Goal: Check status: Check status

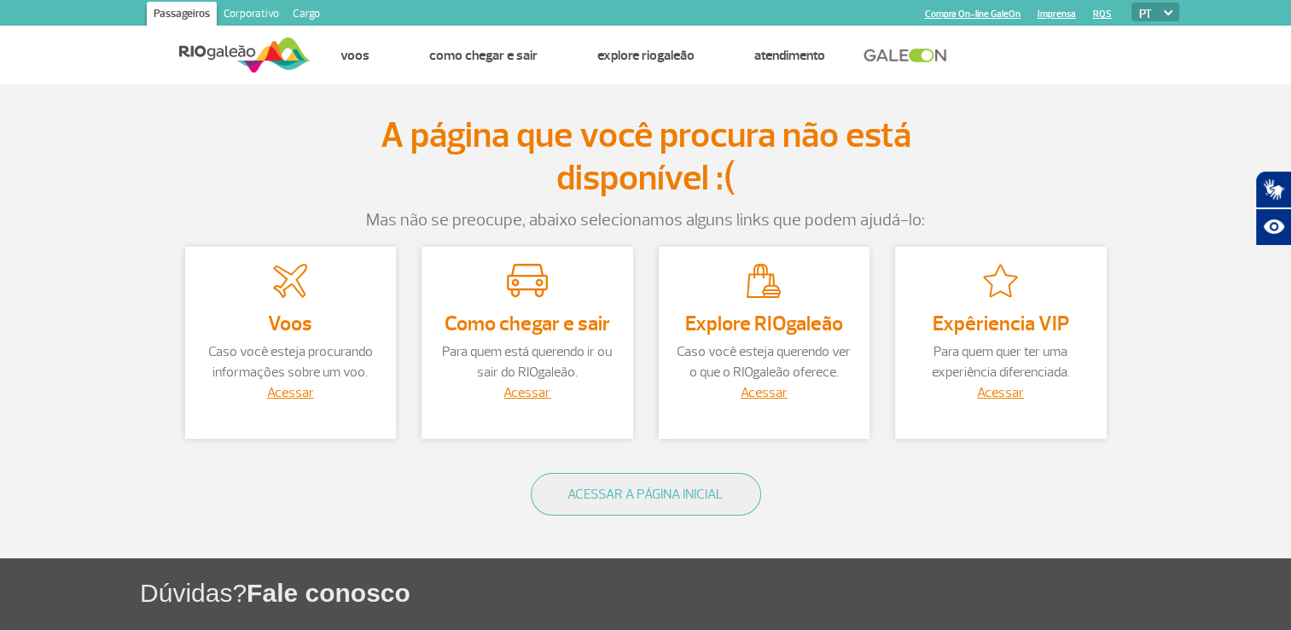
click at [285, 401] on div "Acessar" at bounding box center [291, 392] width 178 height 20
click at [297, 366] on p "Caso você esteja procurando informações sobre um voo." at bounding box center [291, 361] width 178 height 41
click at [274, 329] on h3 "Voos" at bounding box center [291, 323] width 178 height 22
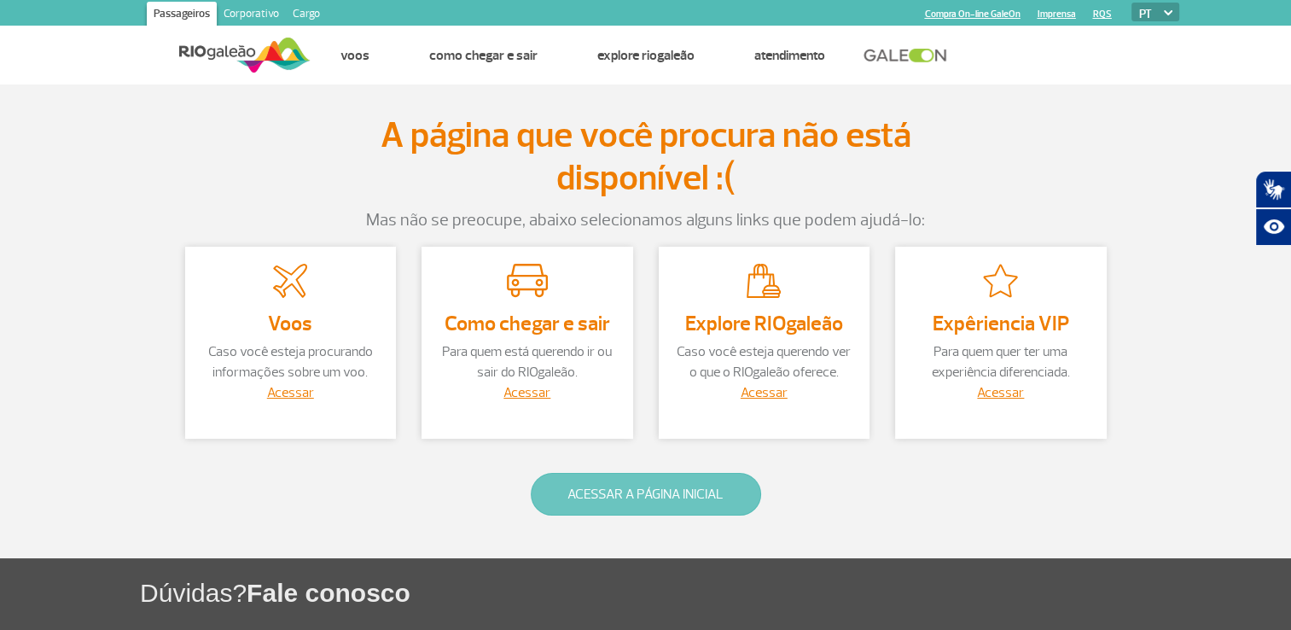
click at [594, 492] on button "ACESSAR A PÁGINA INICIAL" at bounding box center [646, 494] width 230 height 43
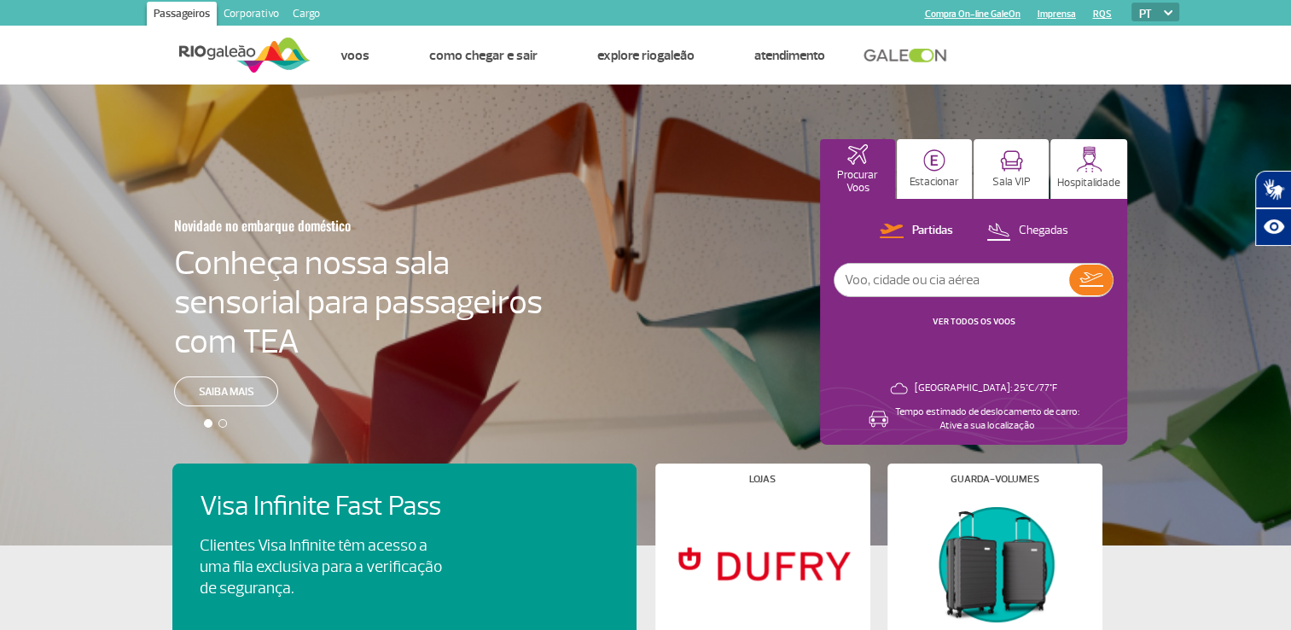
click at [924, 281] on input "text" at bounding box center [952, 280] width 235 height 32
type input "Air France"
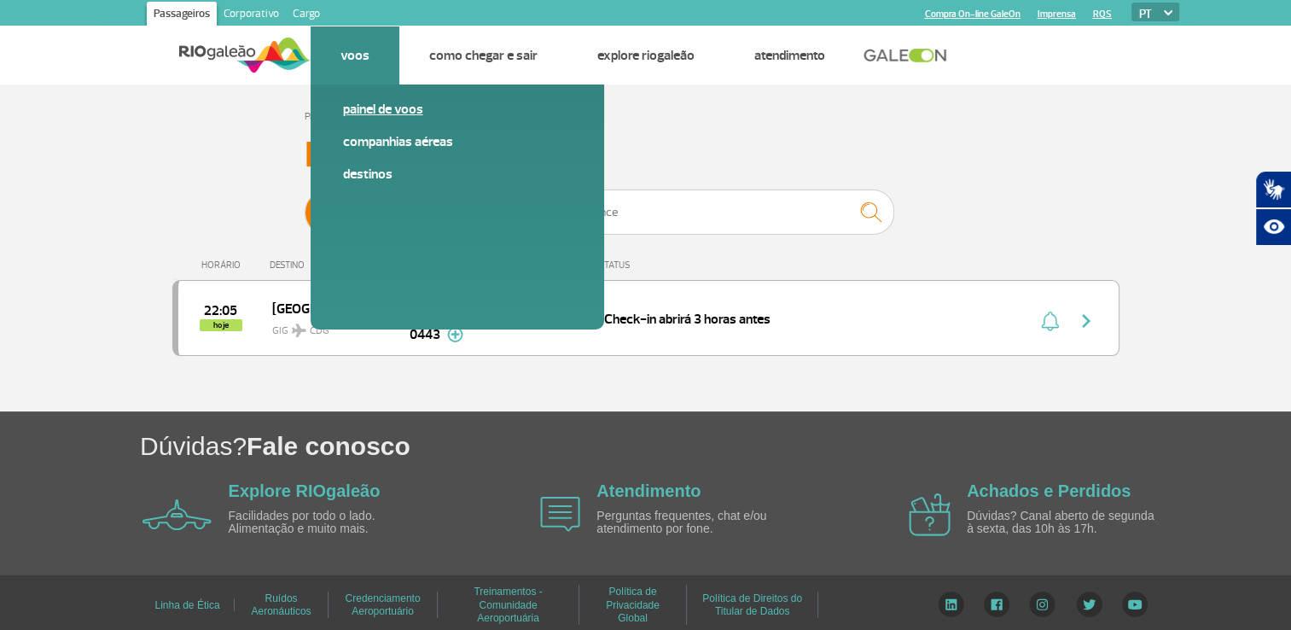
click at [382, 109] on link "Painel de voos" at bounding box center [457, 109] width 229 height 19
click at [384, 114] on link "Painel de voos" at bounding box center [457, 109] width 229 height 19
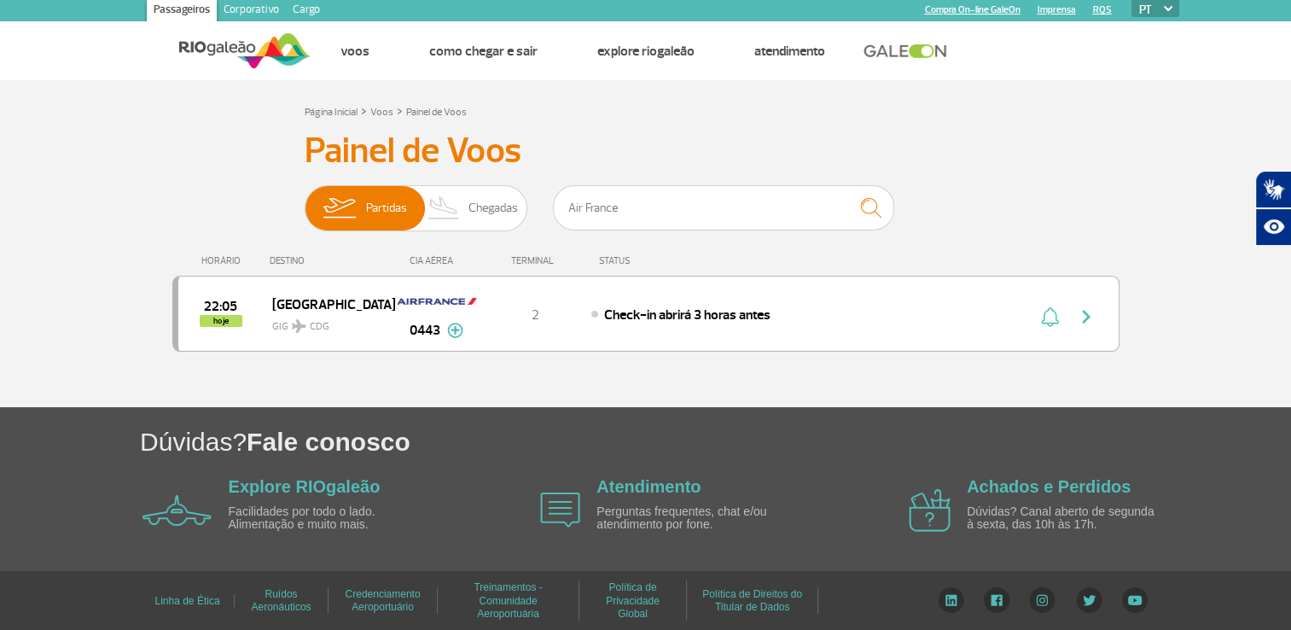
scroll to position [6, 0]
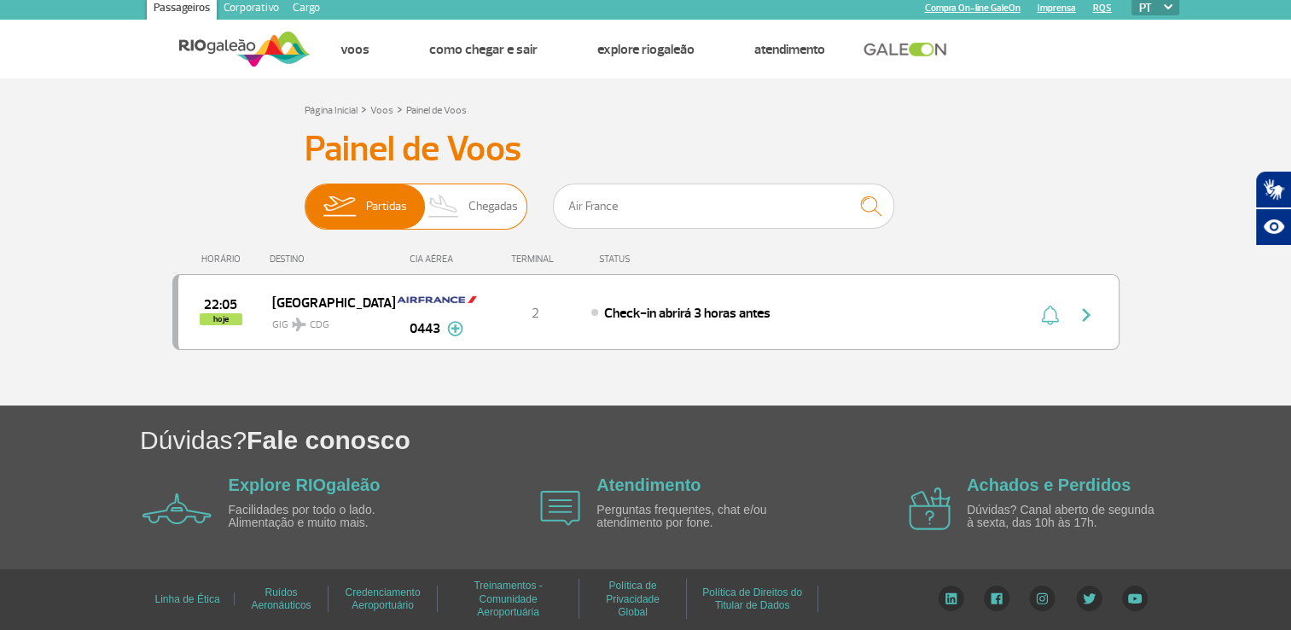
click at [488, 205] on span "Chegadas" at bounding box center [494, 206] width 50 height 44
click at [305, 198] on input "Partidas Chegadas" at bounding box center [305, 198] width 0 height 0
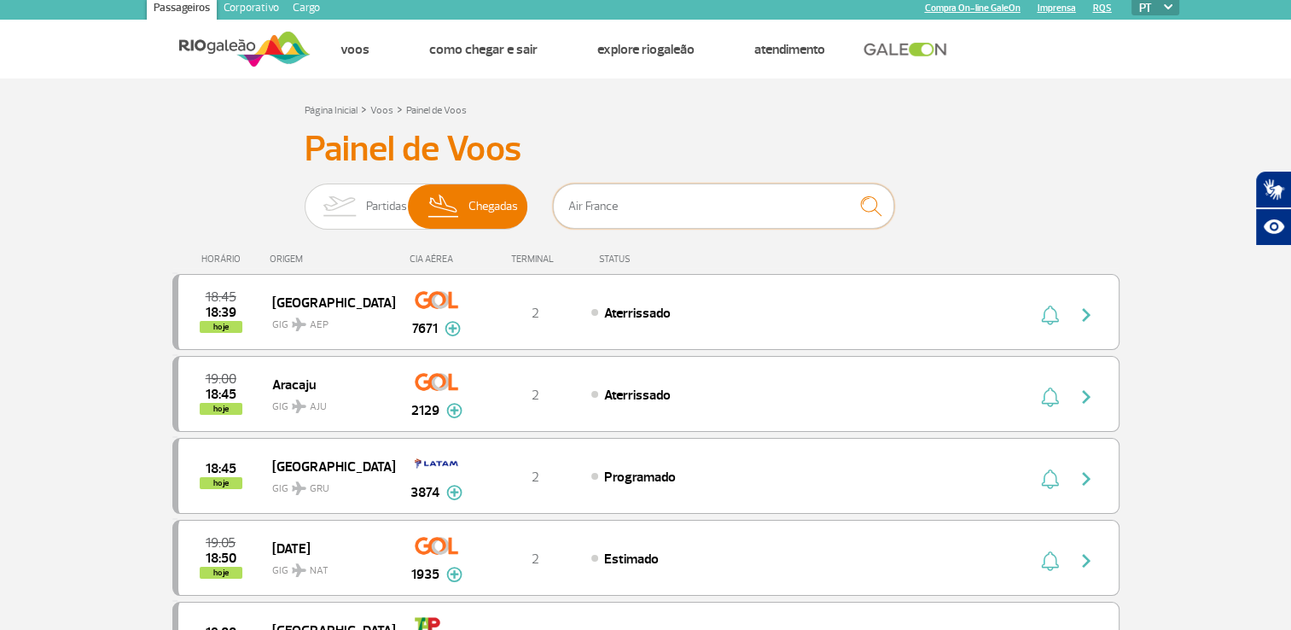
click at [824, 212] on input "Air France" at bounding box center [723, 206] width 341 height 45
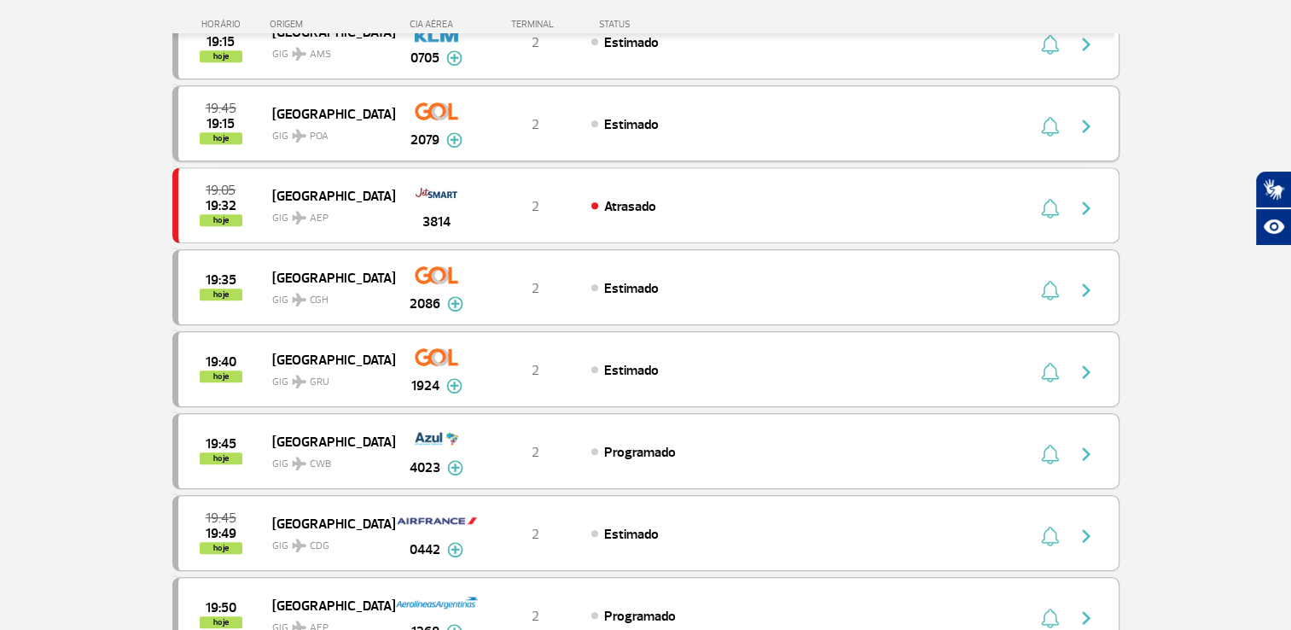
scroll to position [859, 0]
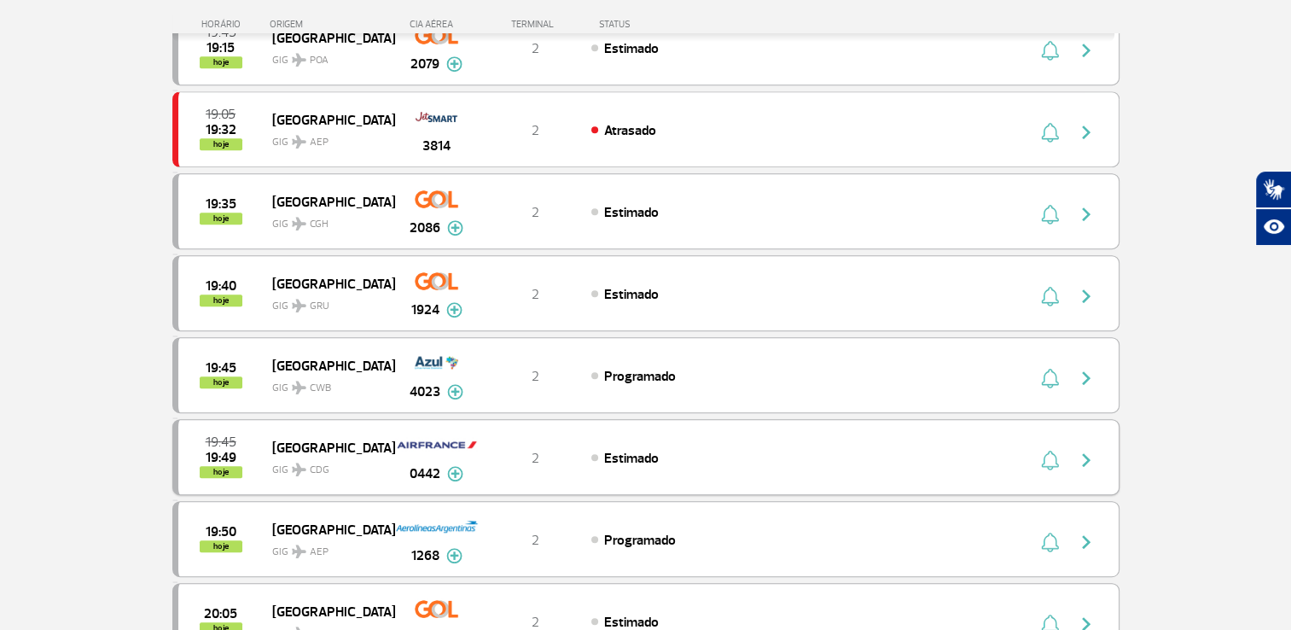
click at [729, 454] on div "Estimado" at bounding box center [779, 457] width 376 height 19
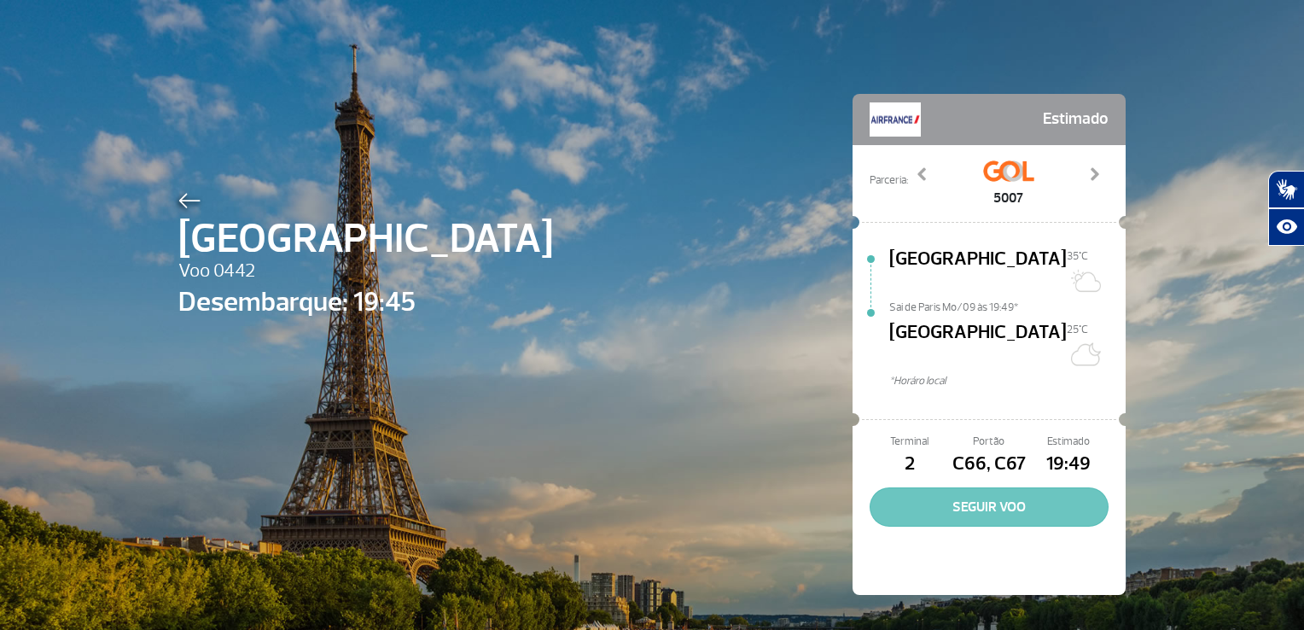
click at [954, 487] on button "SEGUIR VOO" at bounding box center [989, 506] width 239 height 39
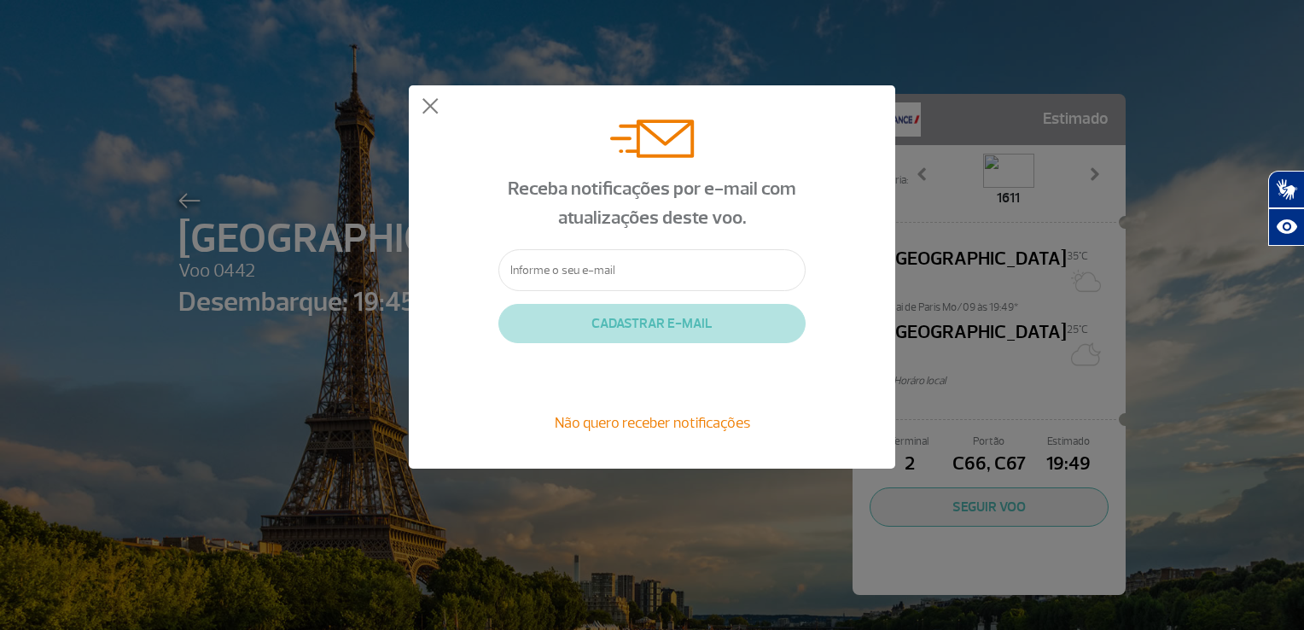
click at [656, 422] on span "Não quero receber notificações" at bounding box center [652, 422] width 195 height 19
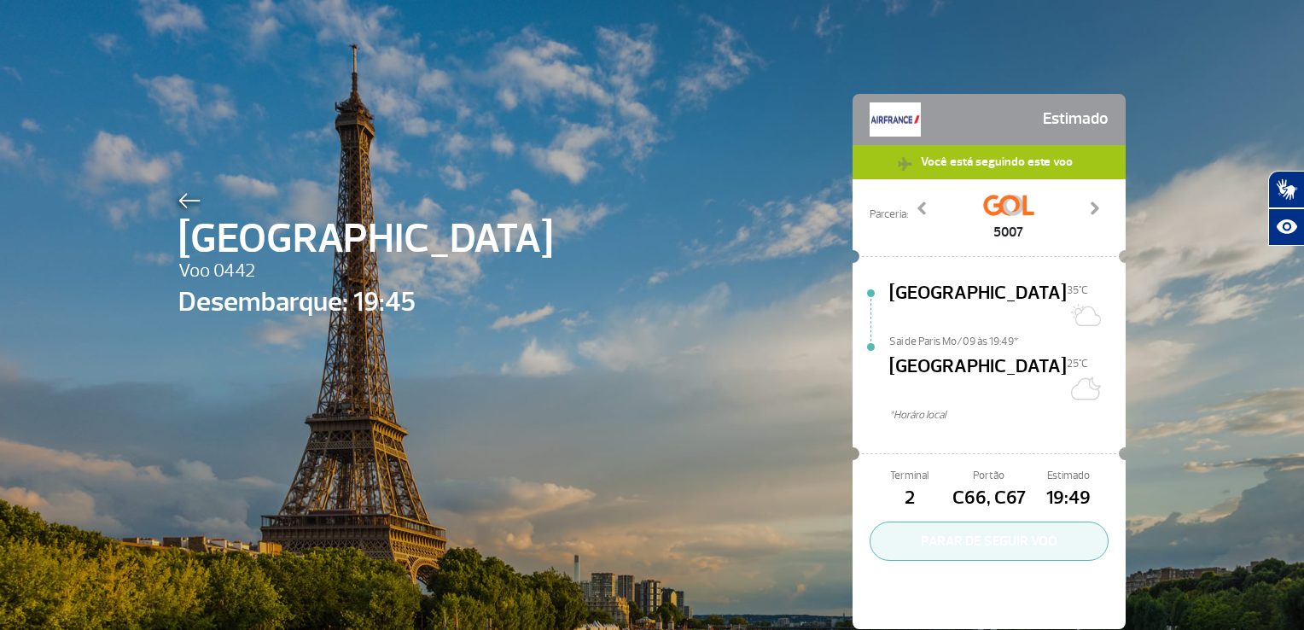
click at [970, 522] on button "PARAR DE SEGUIR VOO" at bounding box center [989, 541] width 239 height 39
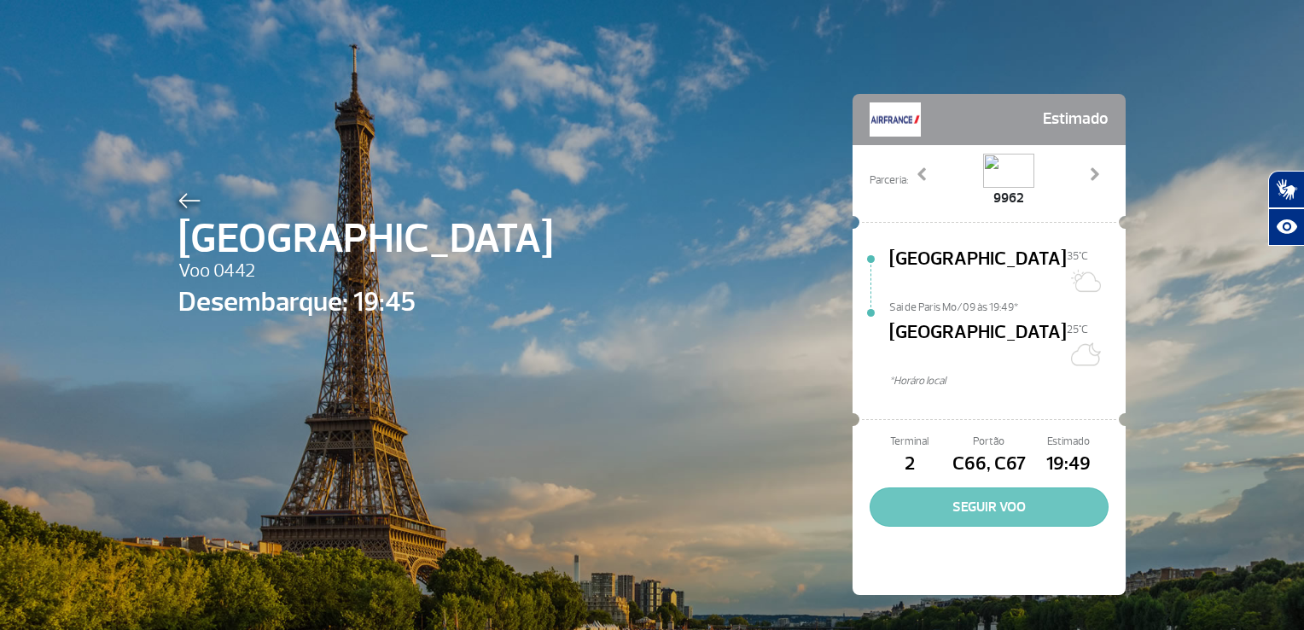
click at [976, 487] on button "SEGUIR VOO" at bounding box center [989, 506] width 239 height 39
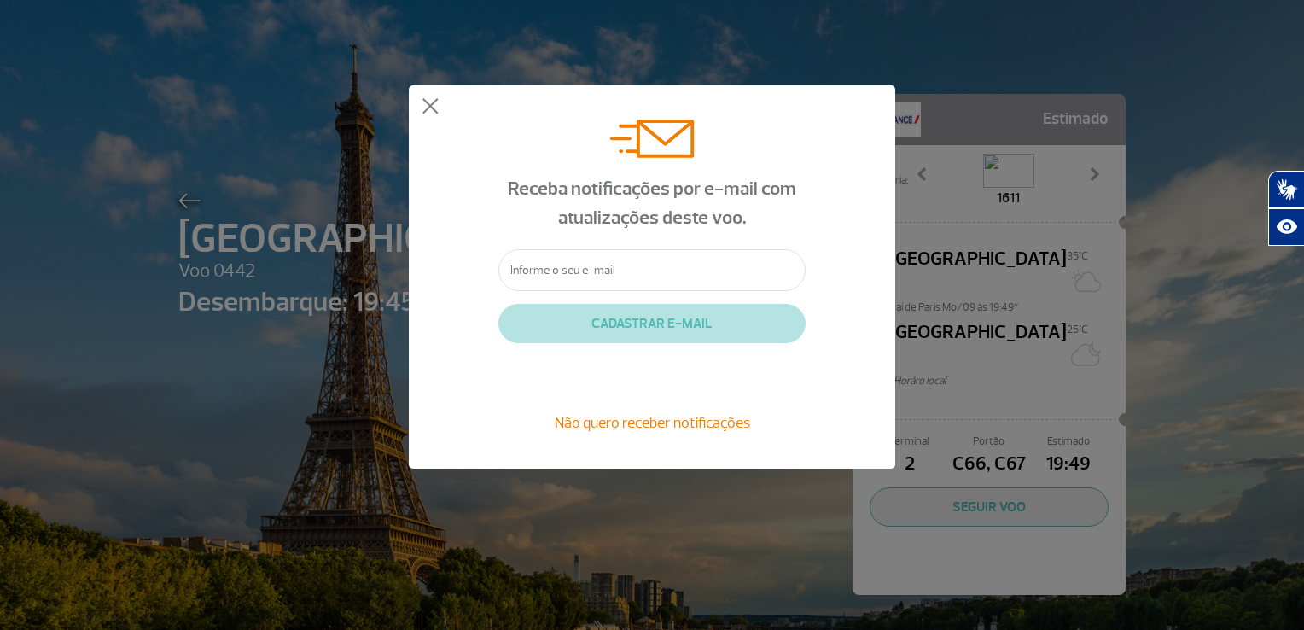
click at [627, 278] on input "text" at bounding box center [651, 270] width 307 height 42
type input "[EMAIL_ADDRESS][DOMAIN_NAME]"
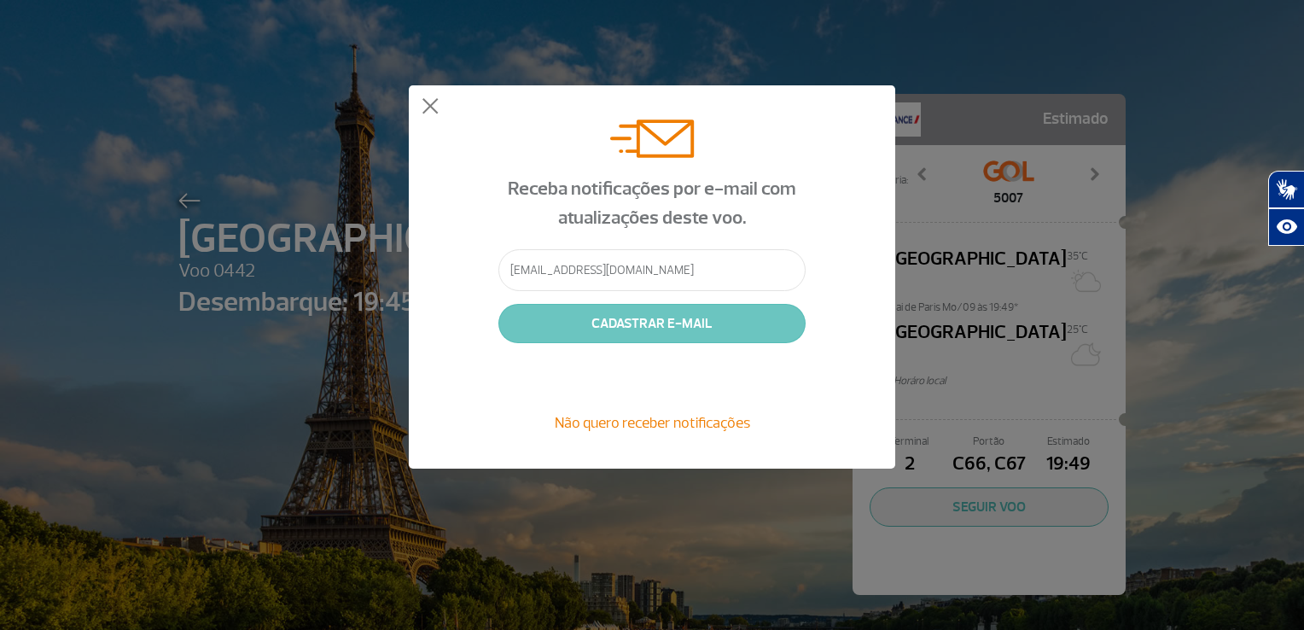
click at [720, 329] on button "CADASTRAR E-MAIL" at bounding box center [651, 323] width 307 height 39
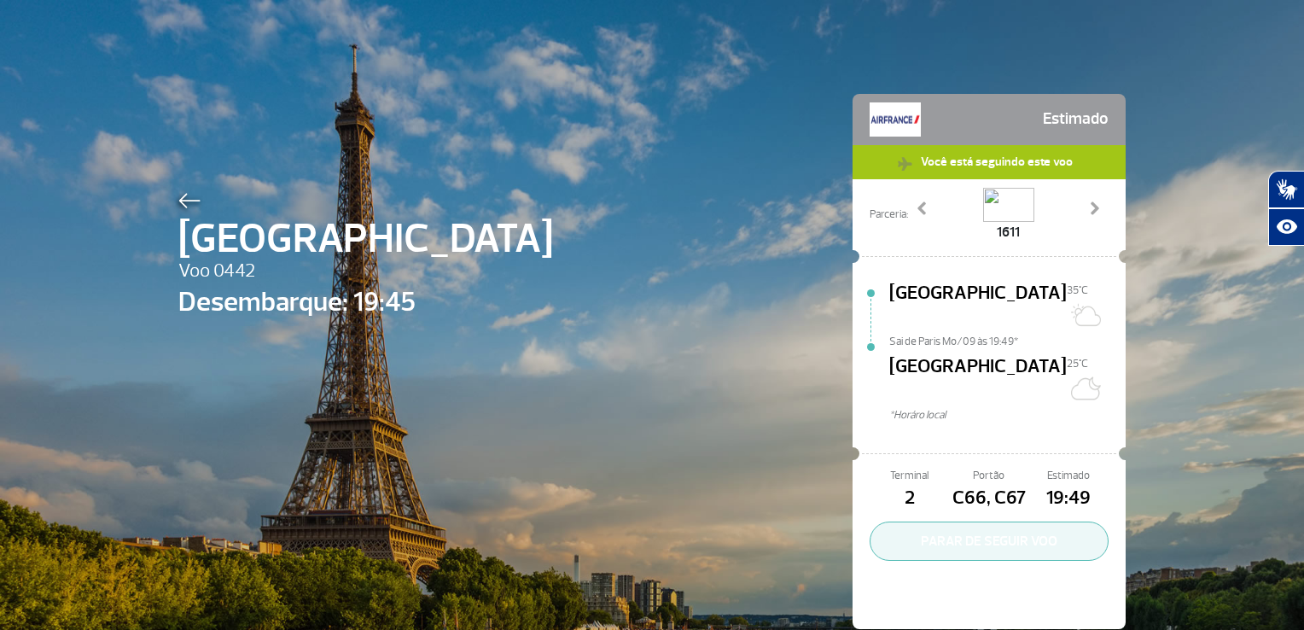
click at [961, 522] on button "PARAR DE SEGUIR VOO" at bounding box center [989, 541] width 239 height 39
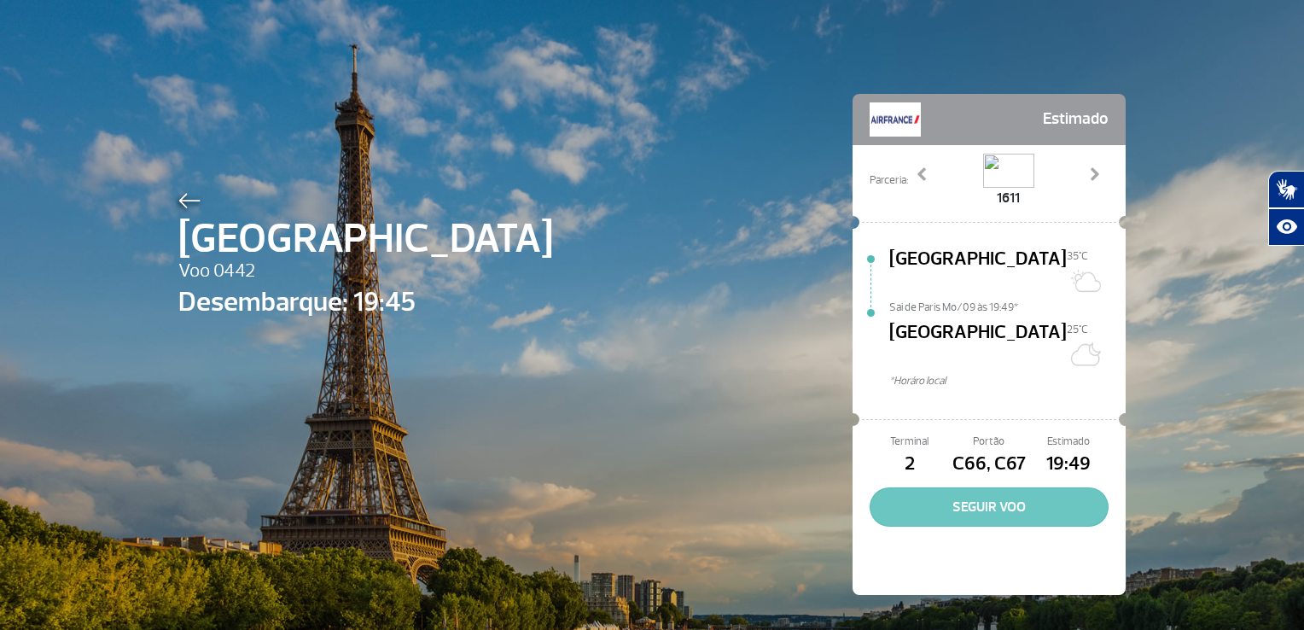
click at [968, 487] on button "SEGUIR VOO" at bounding box center [989, 506] width 239 height 39
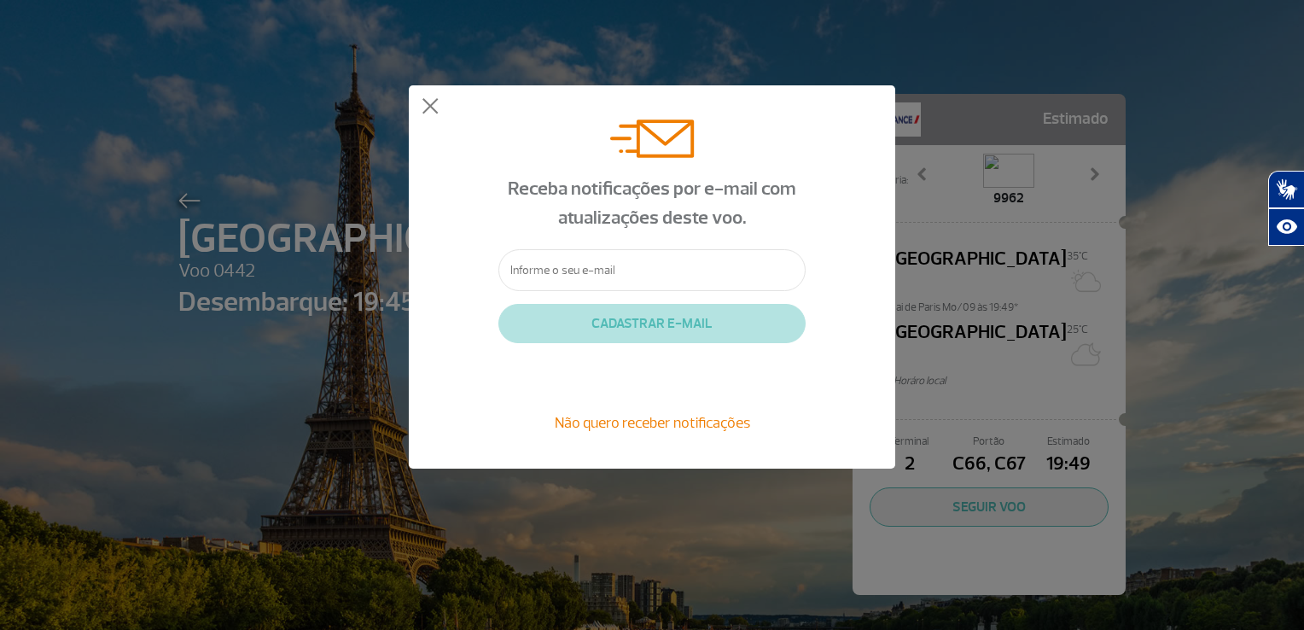
click at [656, 268] on input "text" at bounding box center [651, 270] width 307 height 42
type input "[EMAIL_ADDRESS][DOMAIN_NAME]"
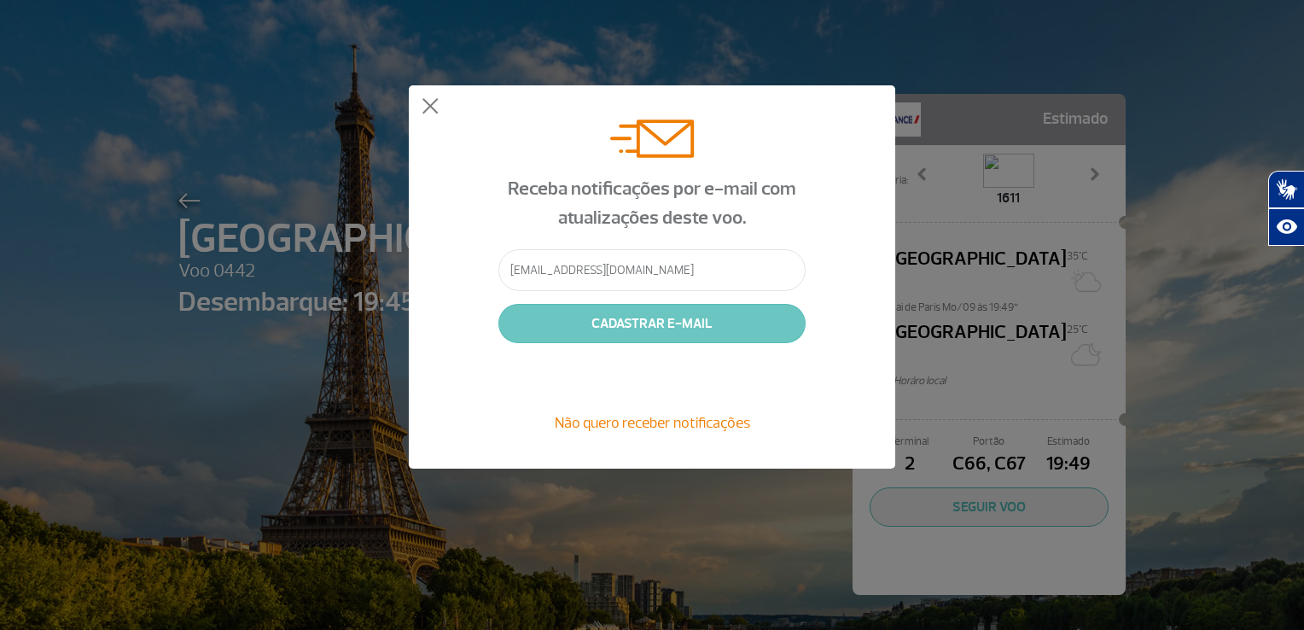
click at [659, 329] on button "CADASTRAR E-MAIL" at bounding box center [651, 323] width 307 height 39
